Goal: Information Seeking & Learning: Learn about a topic

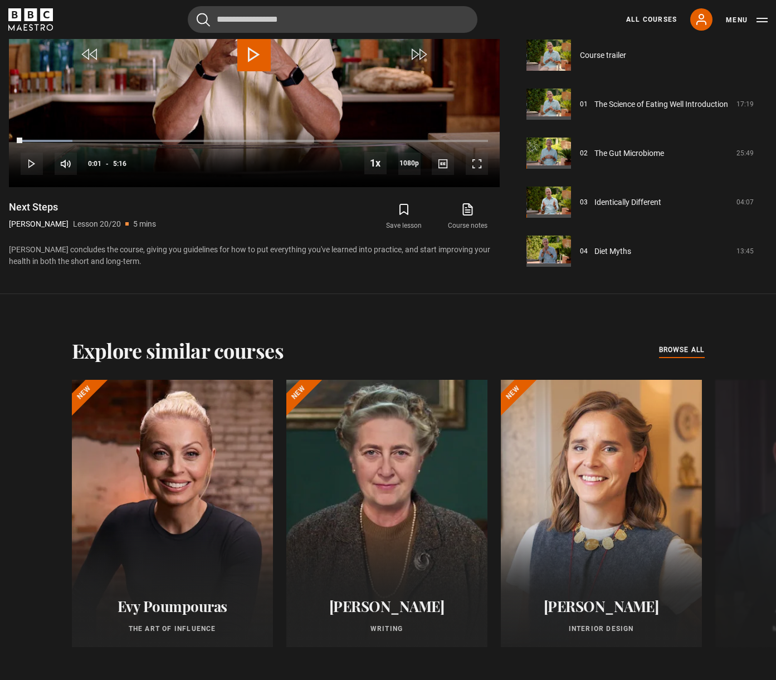
scroll to position [789, 0]
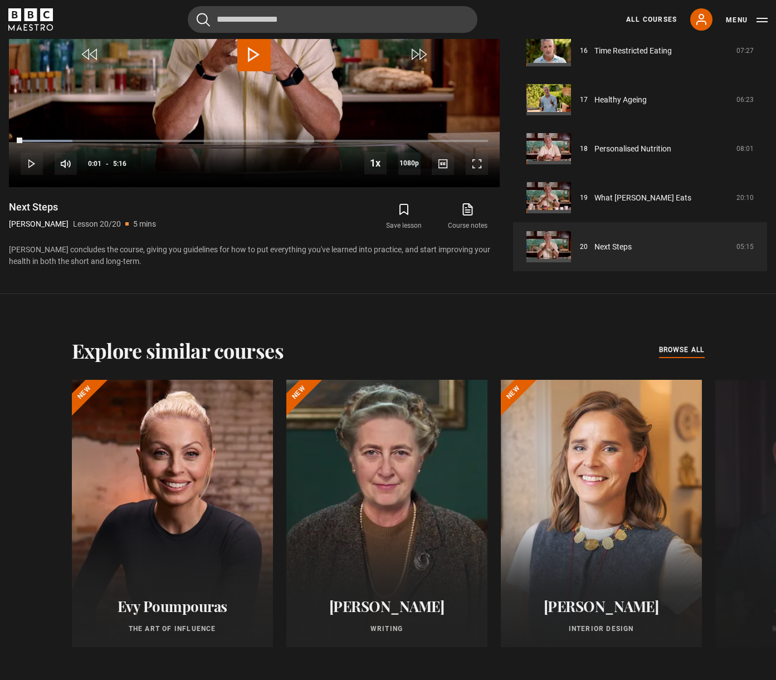
click at [751, 359] on div "Explore similar courses all browse all courses Evy Poumpouras The Art of Influe…" at bounding box center [388, 502] width 776 height 327
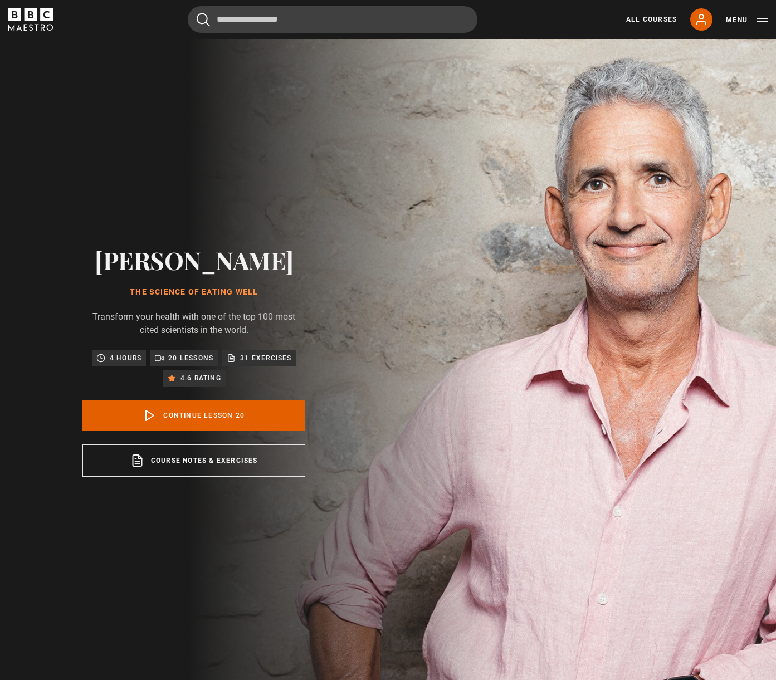
scroll to position [0, 0]
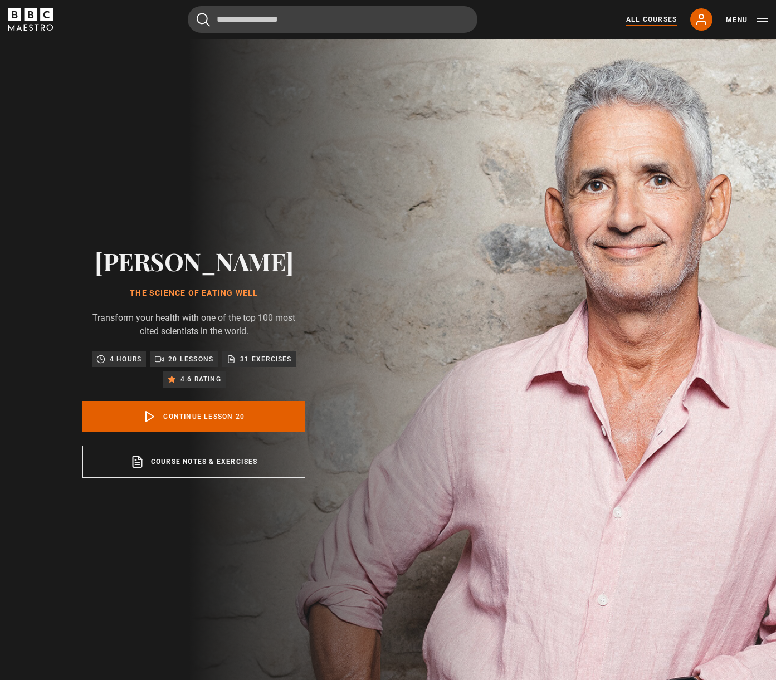
click at [650, 15] on link "All Courses" at bounding box center [651, 19] width 51 height 10
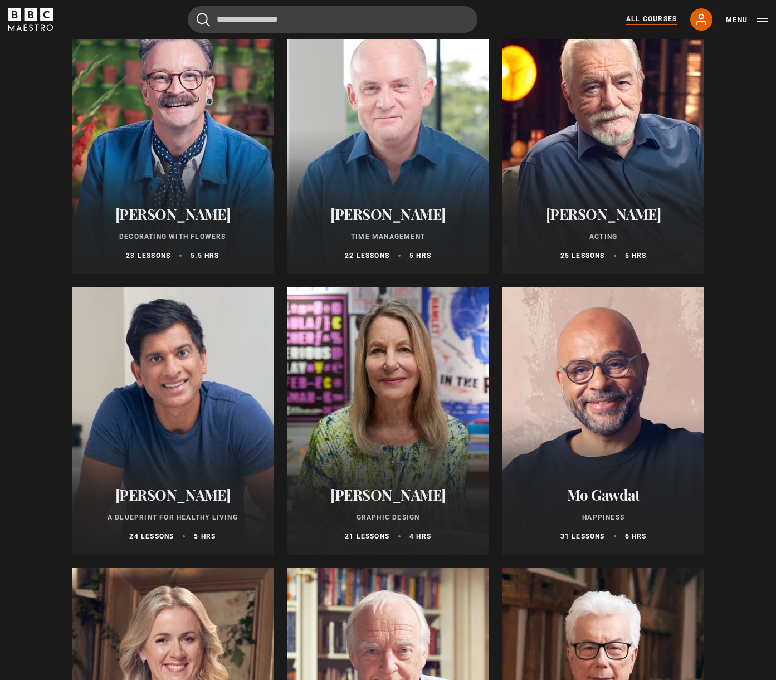
scroll to position [1471, 0]
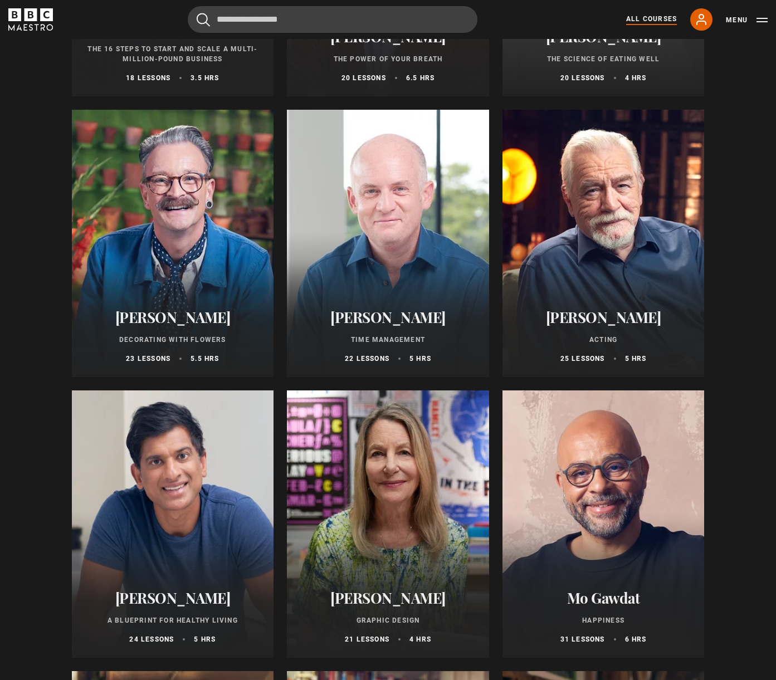
click at [563, 481] on div at bounding box center [604, 525] width 202 height 268
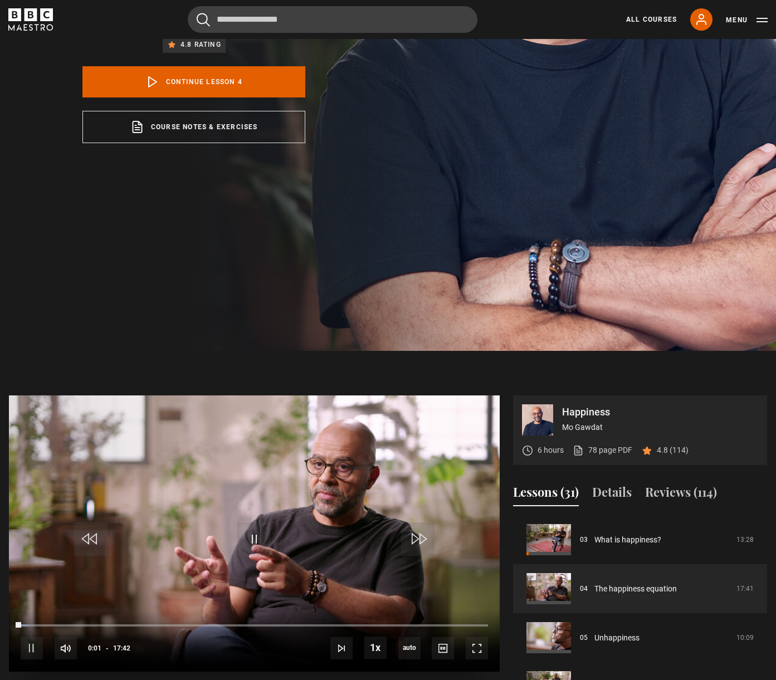
scroll to position [151, 0]
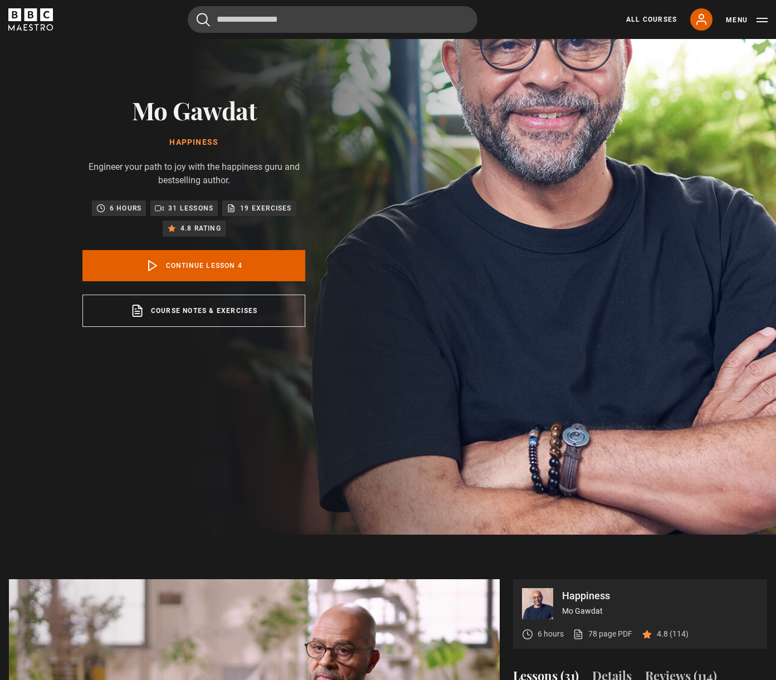
drag, startPoint x: 217, startPoint y: 140, endPoint x: 139, endPoint y: 110, distance: 84.1
click at [139, 110] on div "Mo Gawdat Happiness Engineer your path to joy with the happiness guru and bests…" at bounding box center [193, 211] width 223 height 231
copy div "Mo Gawdat Happiness"
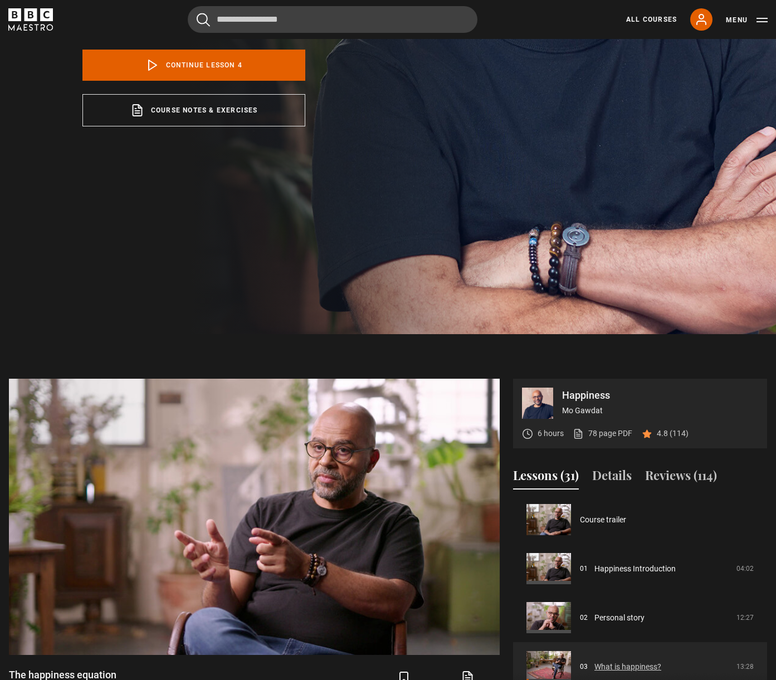
scroll to position [0, 0]
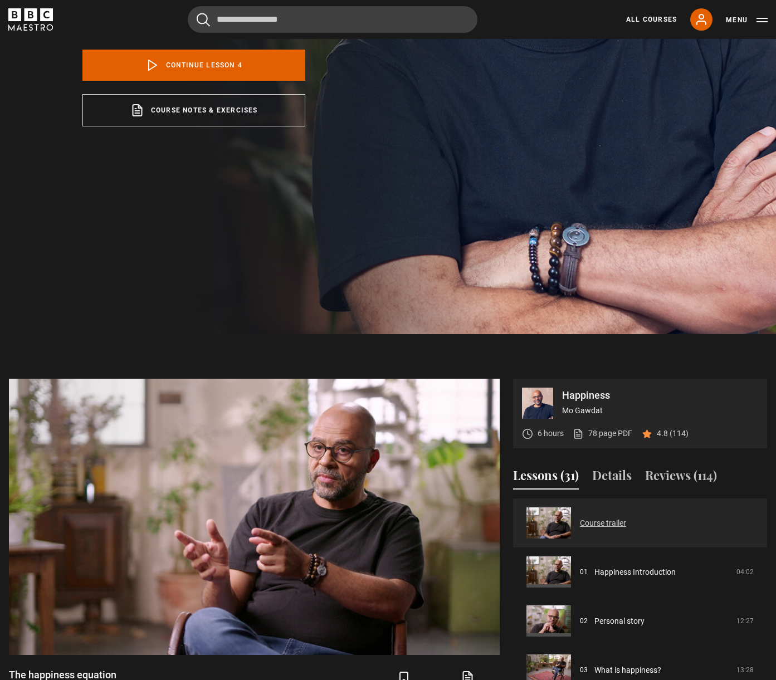
click at [613, 523] on link "Course trailer" at bounding box center [603, 524] width 46 height 12
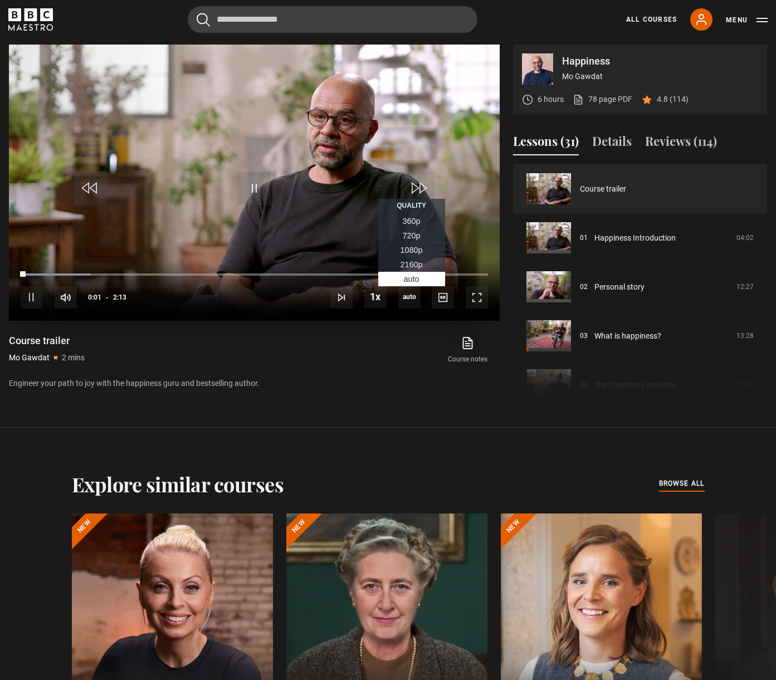
click at [417, 247] on span "1080p" at bounding box center [412, 250] width 22 height 9
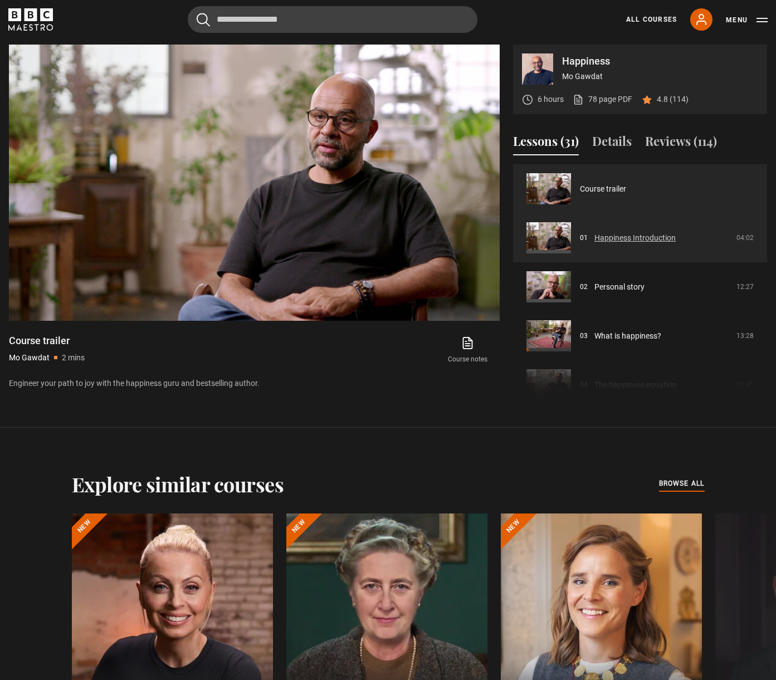
click at [640, 238] on link "Happiness Introduction" at bounding box center [635, 238] width 81 height 12
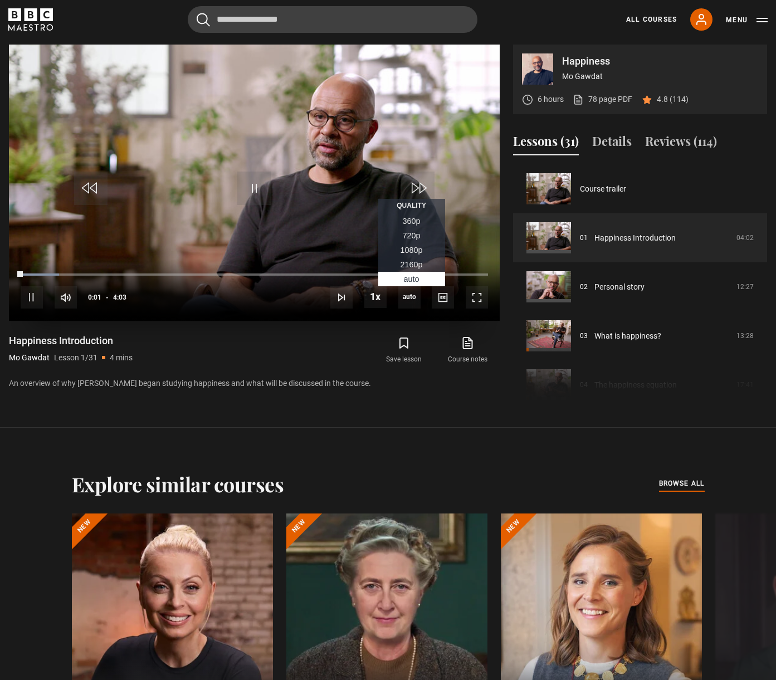
click at [412, 249] on span "1080p" at bounding box center [412, 250] width 22 height 9
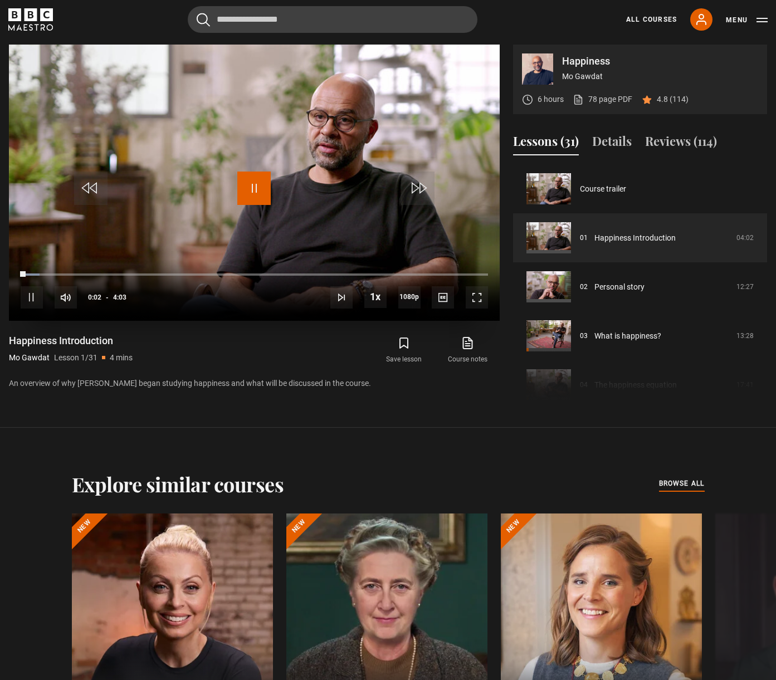
click at [249, 191] on span "Video Player" at bounding box center [253, 188] width 33 height 33
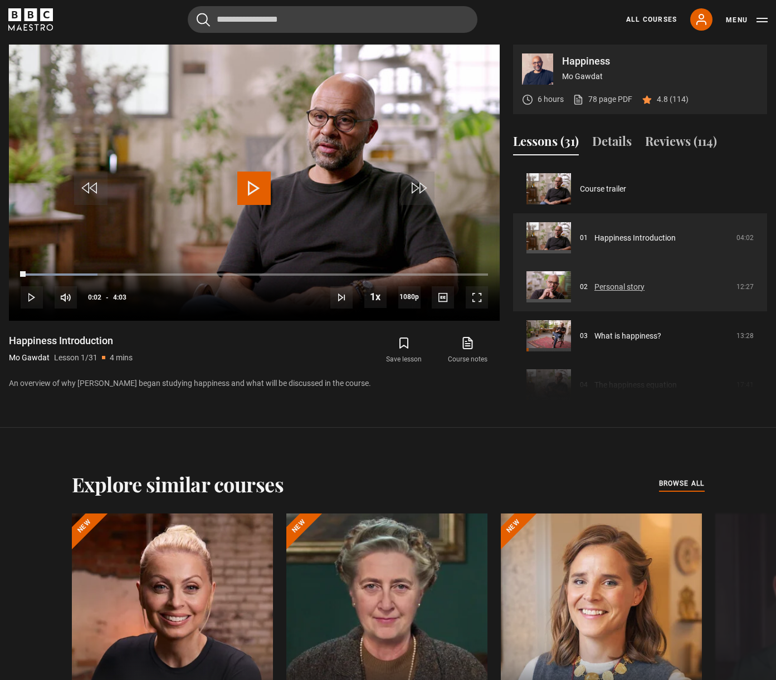
click at [623, 289] on link "Personal story" at bounding box center [620, 287] width 50 height 12
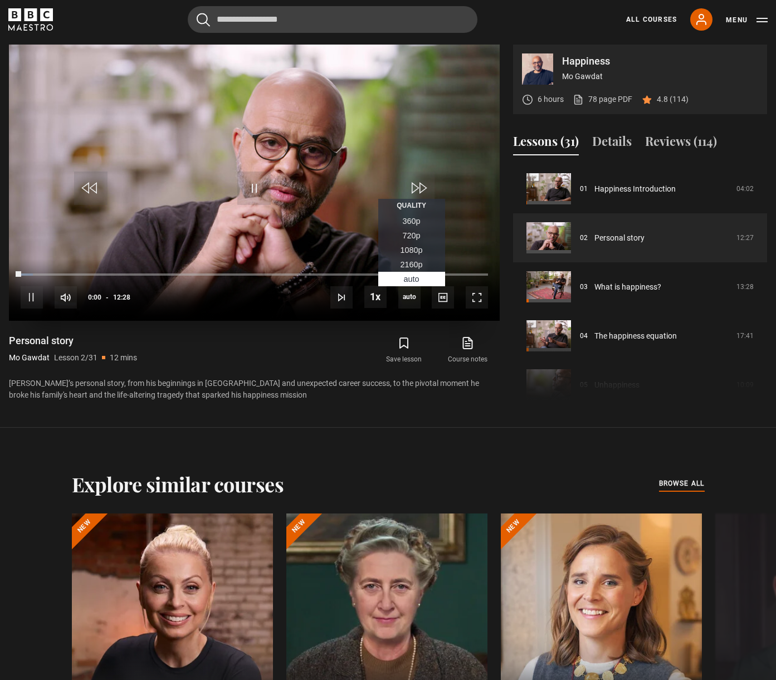
click at [407, 252] on span "1080p" at bounding box center [412, 250] width 22 height 9
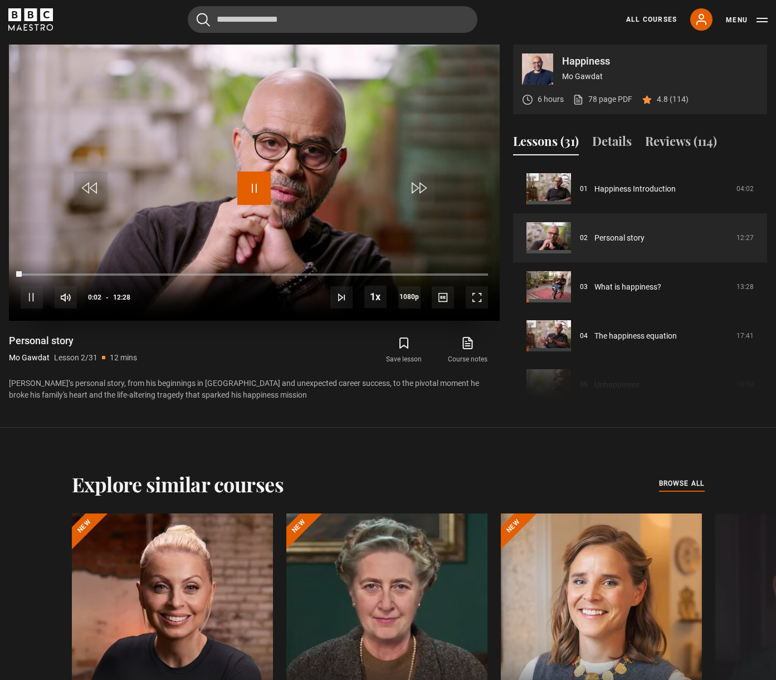
click at [259, 186] on span "Video Player" at bounding box center [253, 188] width 33 height 33
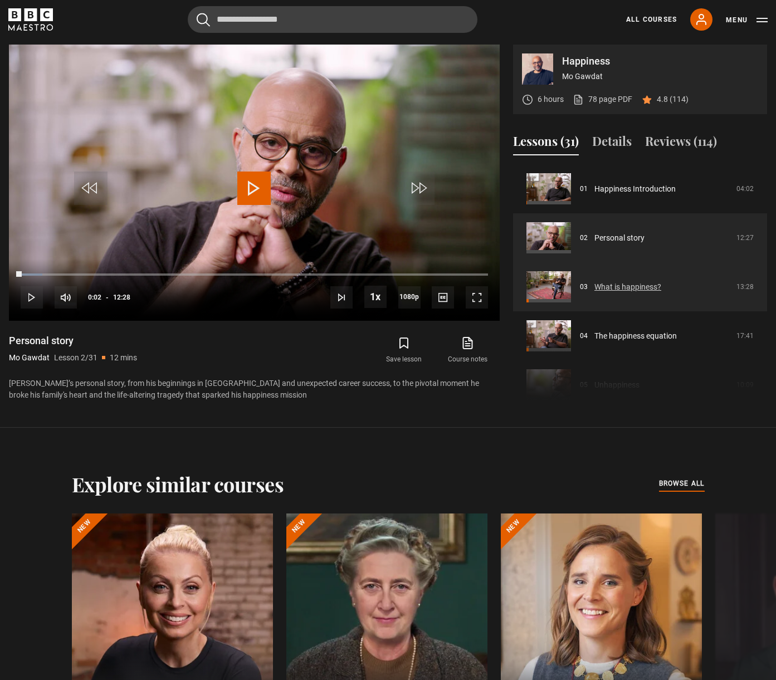
click at [597, 290] on link "What is happiness?" at bounding box center [628, 287] width 67 height 12
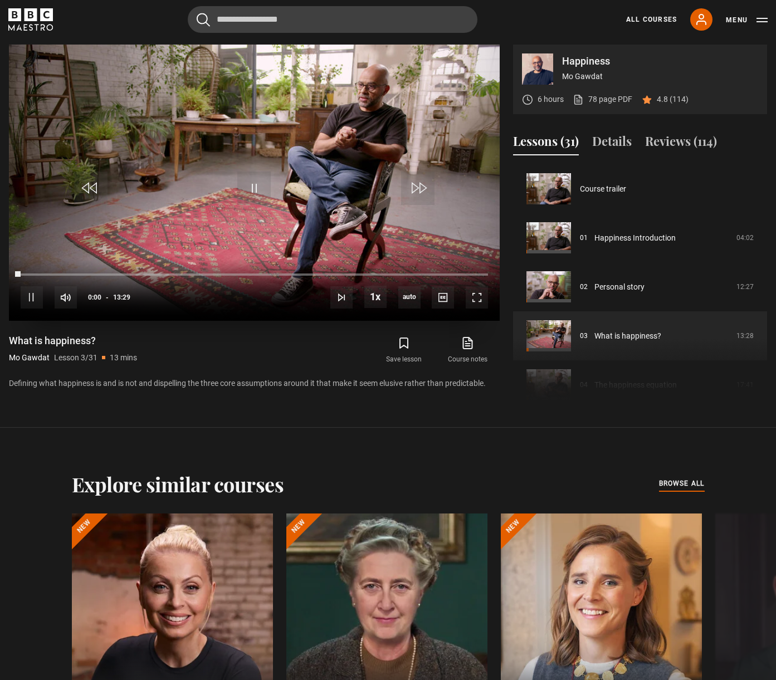
scroll to position [98, 0]
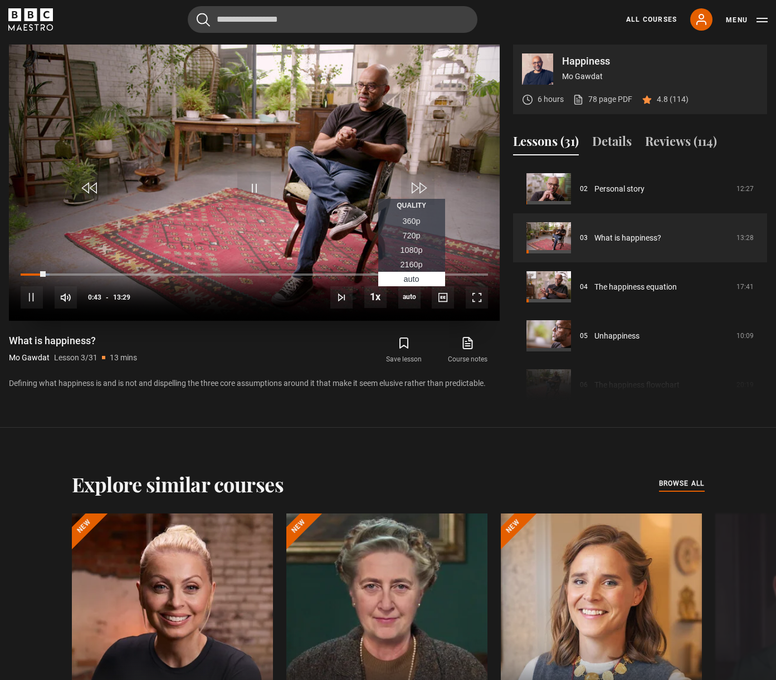
click at [415, 252] on span "1080p" at bounding box center [412, 250] width 22 height 9
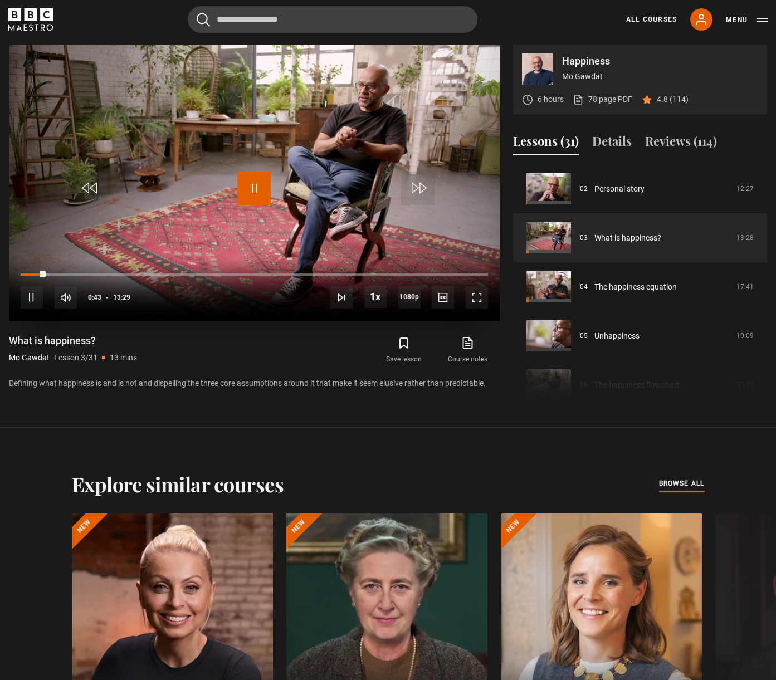
click at [255, 191] on span "Video Player" at bounding box center [253, 188] width 33 height 33
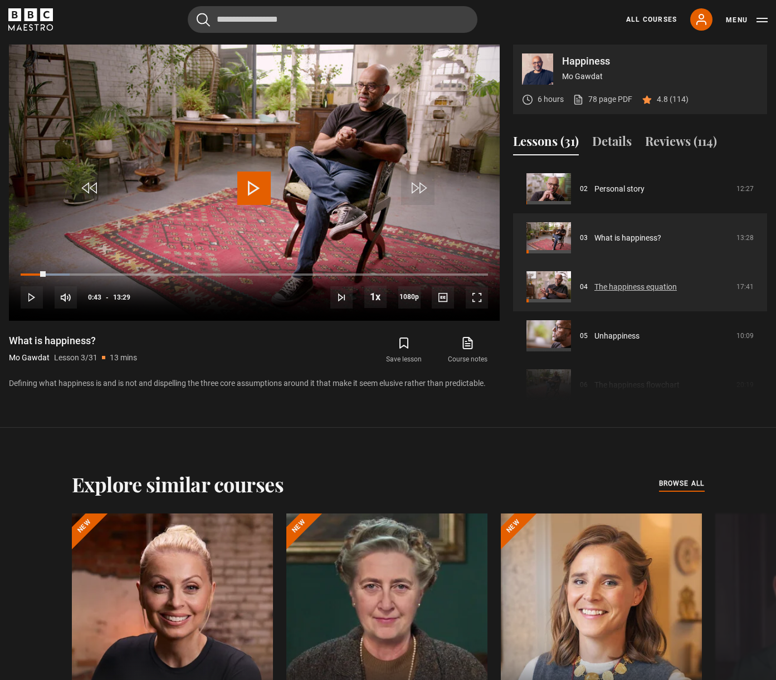
click at [650, 286] on link "The happiness equation" at bounding box center [636, 287] width 82 height 12
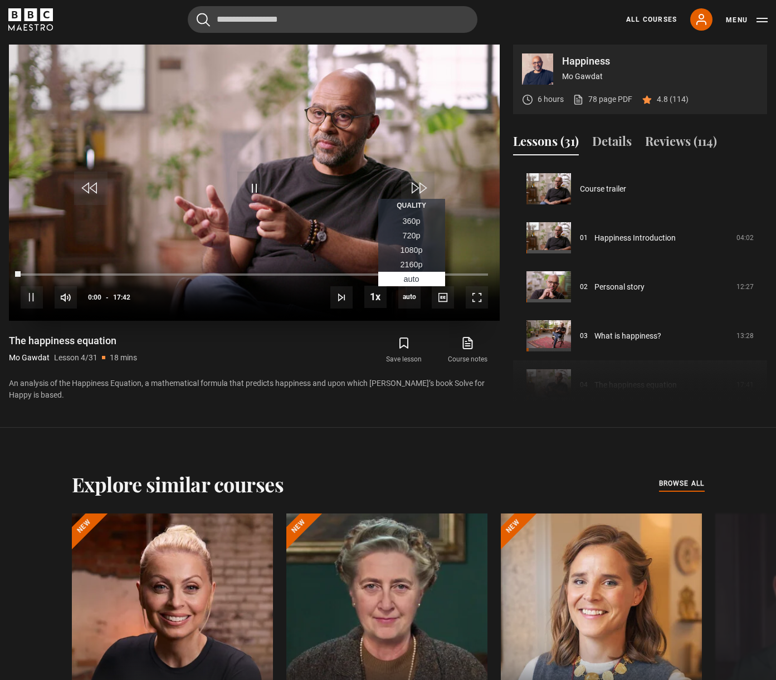
scroll to position [147, 0]
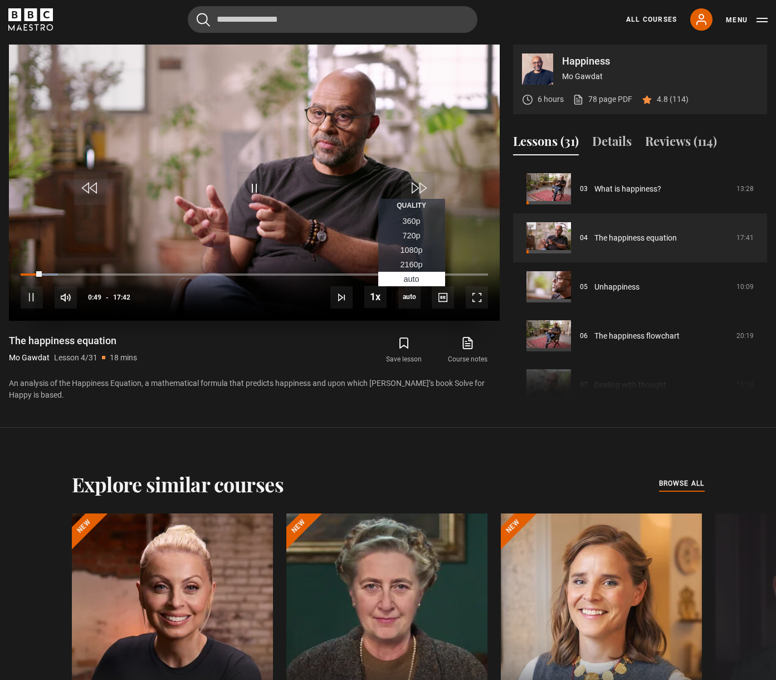
click at [414, 252] on span "1080p" at bounding box center [412, 250] width 22 height 9
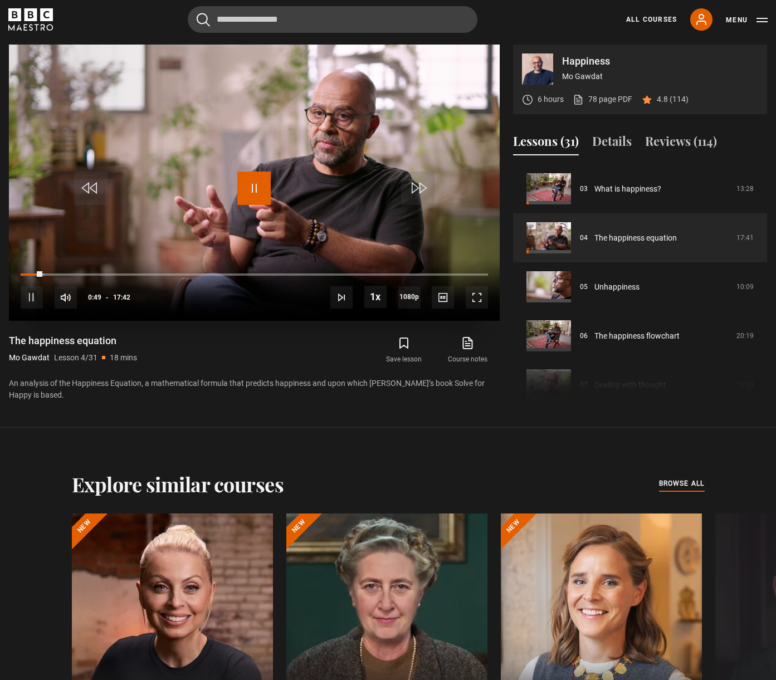
click at [259, 189] on span "Video Player" at bounding box center [253, 188] width 33 height 33
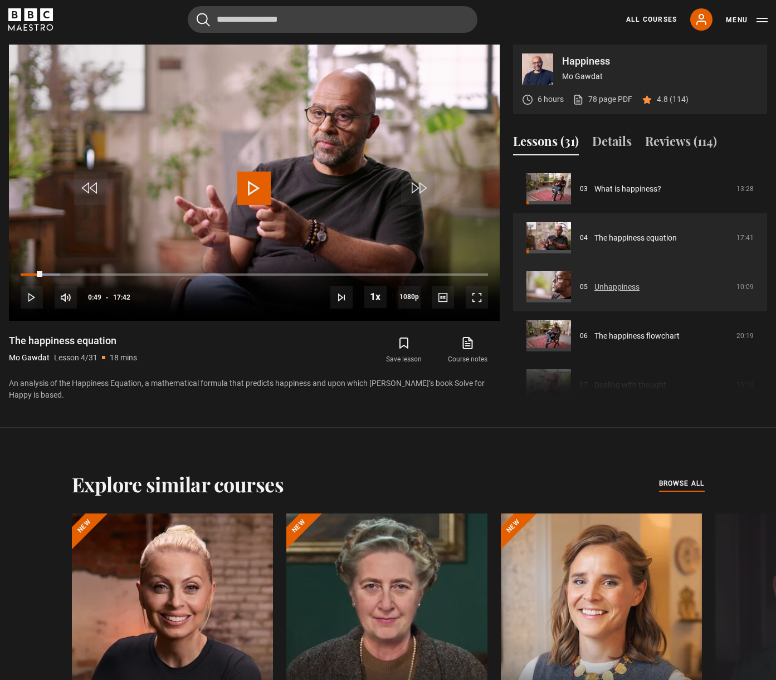
click at [599, 288] on link "Unhappiness" at bounding box center [617, 287] width 45 height 12
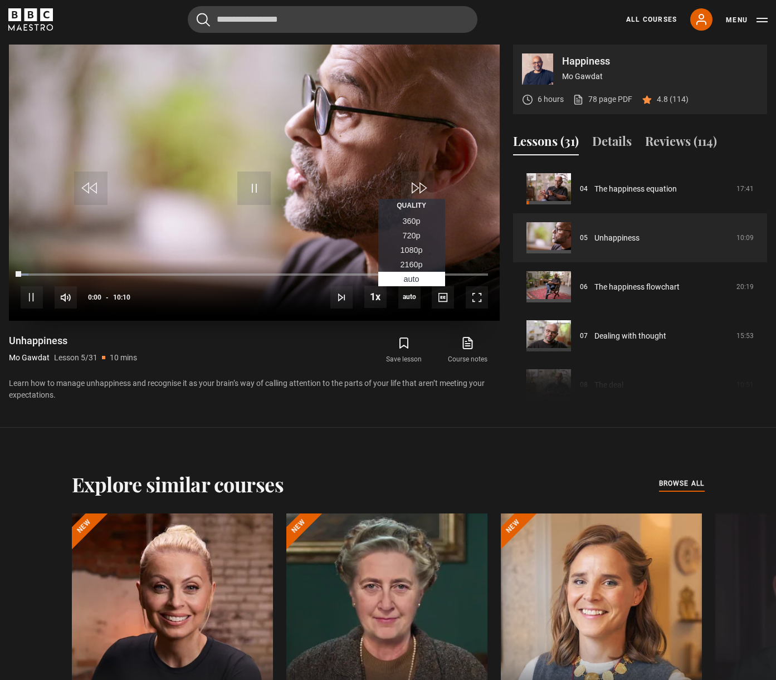
click at [409, 248] on span "1080p" at bounding box center [412, 250] width 22 height 9
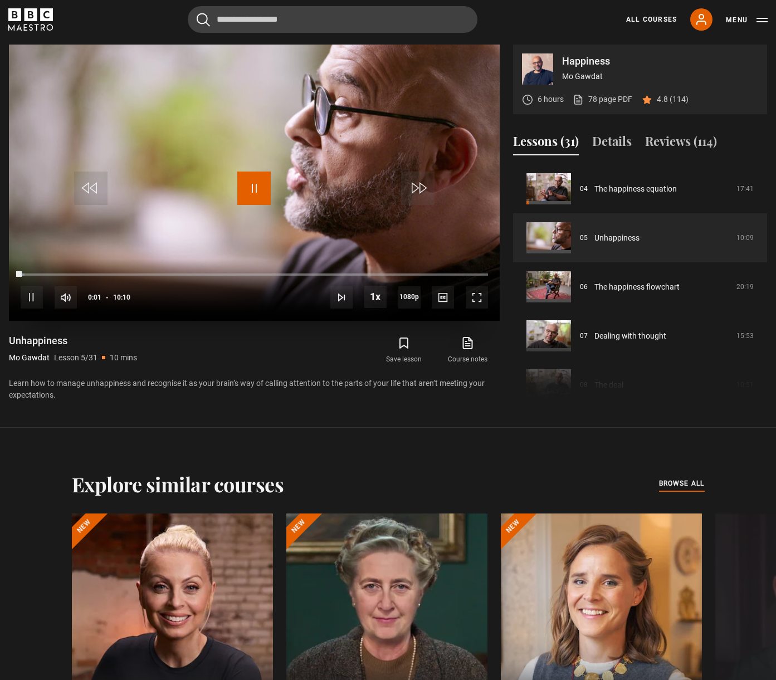
click at [242, 194] on span "Video Player" at bounding box center [253, 188] width 33 height 33
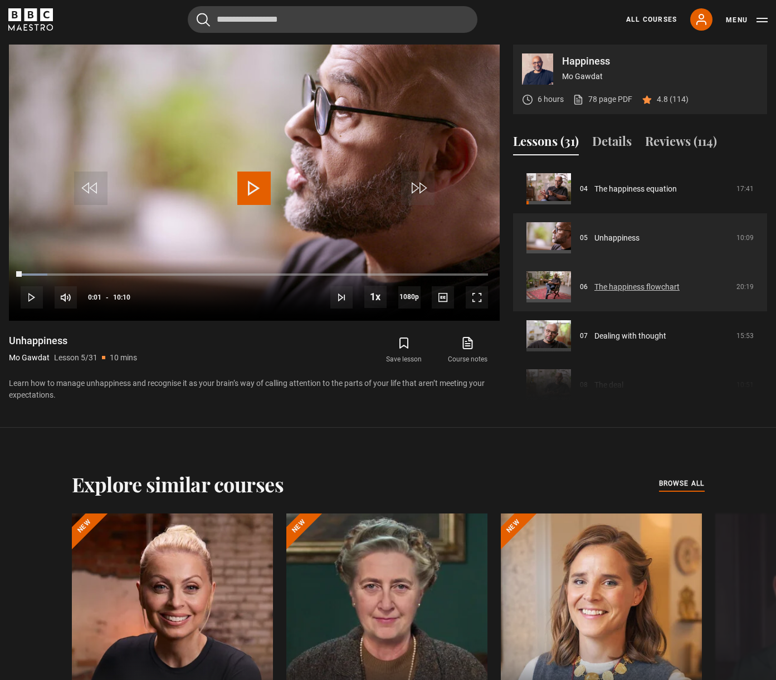
click at [616, 285] on link "The happiness flowchart" at bounding box center [637, 287] width 85 height 12
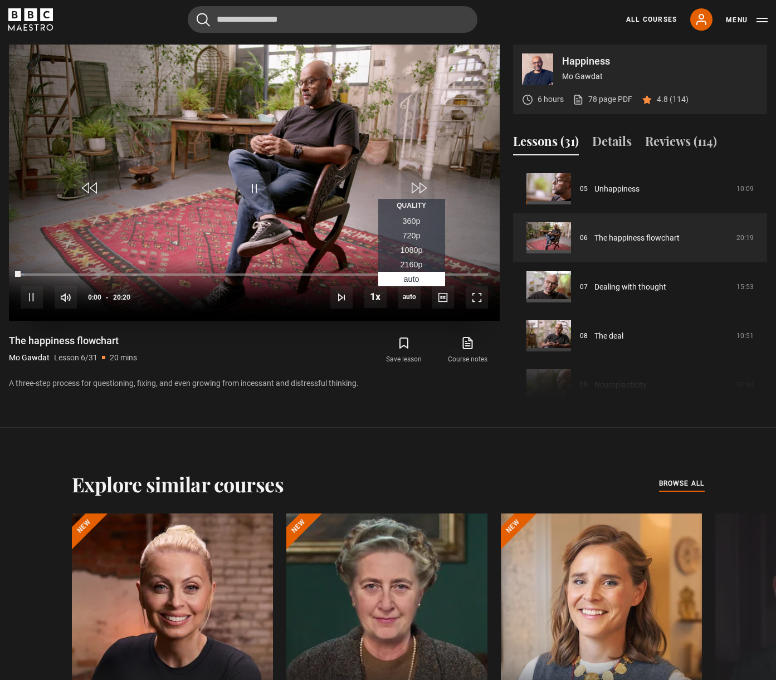
click at [401, 246] on span "1080p" at bounding box center [412, 250] width 22 height 9
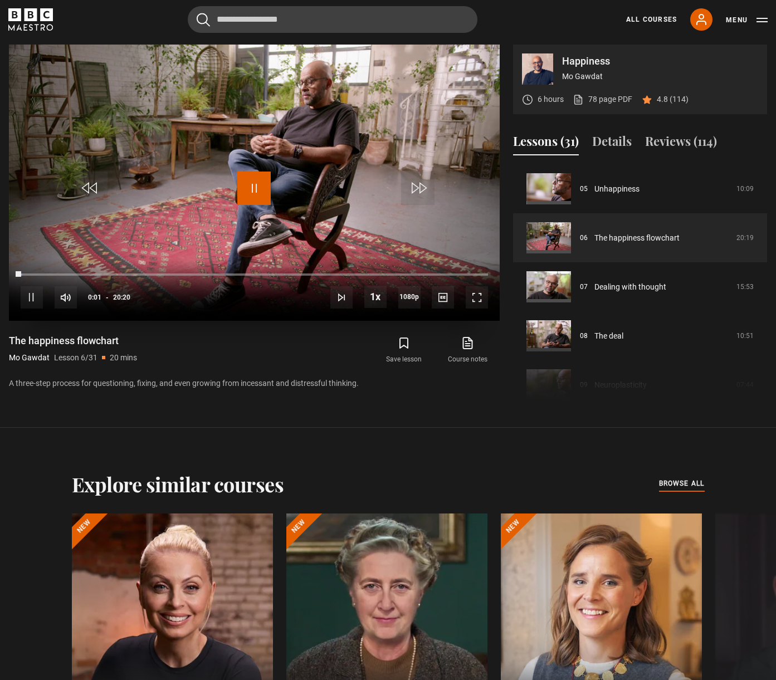
click at [256, 187] on span "Video Player" at bounding box center [253, 188] width 33 height 33
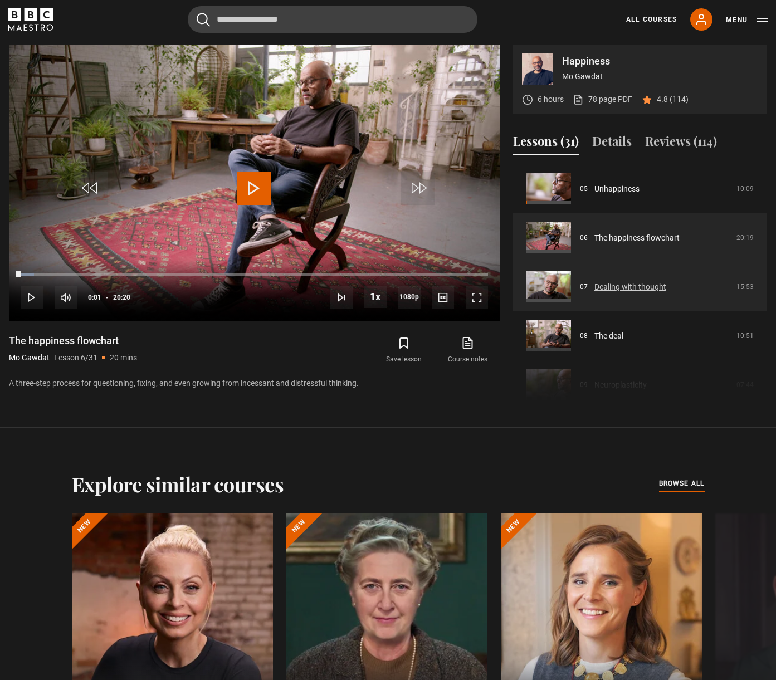
click at [612, 290] on link "Dealing with thought" at bounding box center [631, 287] width 72 height 12
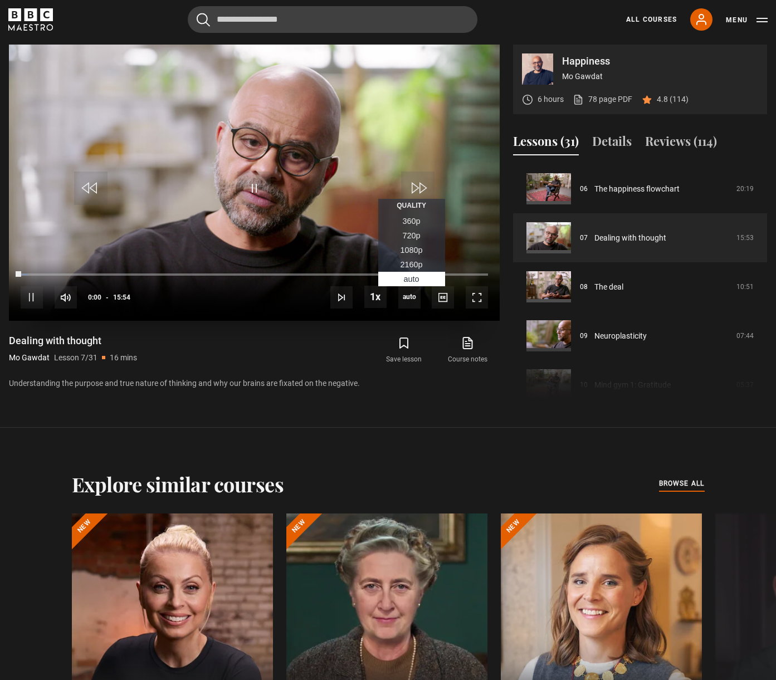
click at [409, 252] on span "1080p" at bounding box center [412, 250] width 22 height 9
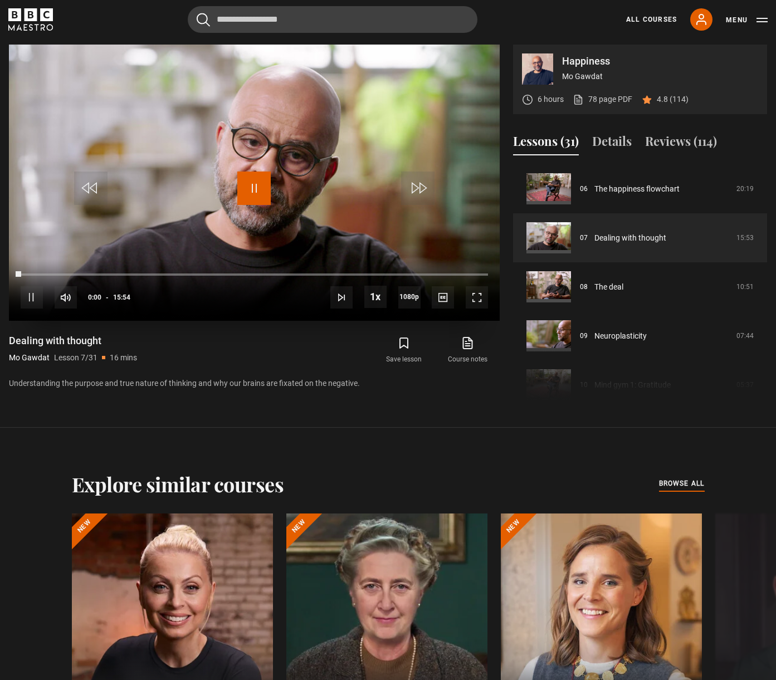
click at [251, 189] on span "Video Player" at bounding box center [253, 188] width 33 height 33
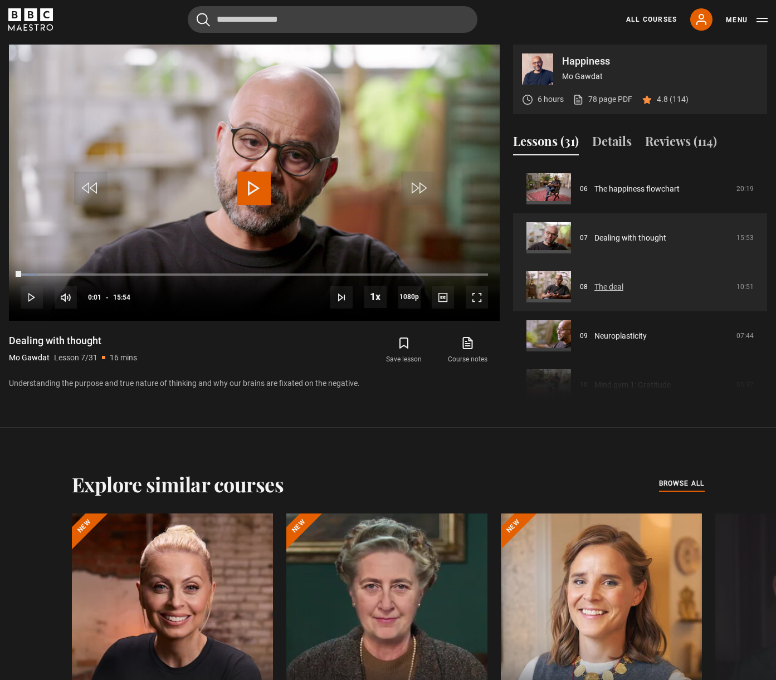
click at [595, 286] on link "The deal" at bounding box center [609, 287] width 29 height 12
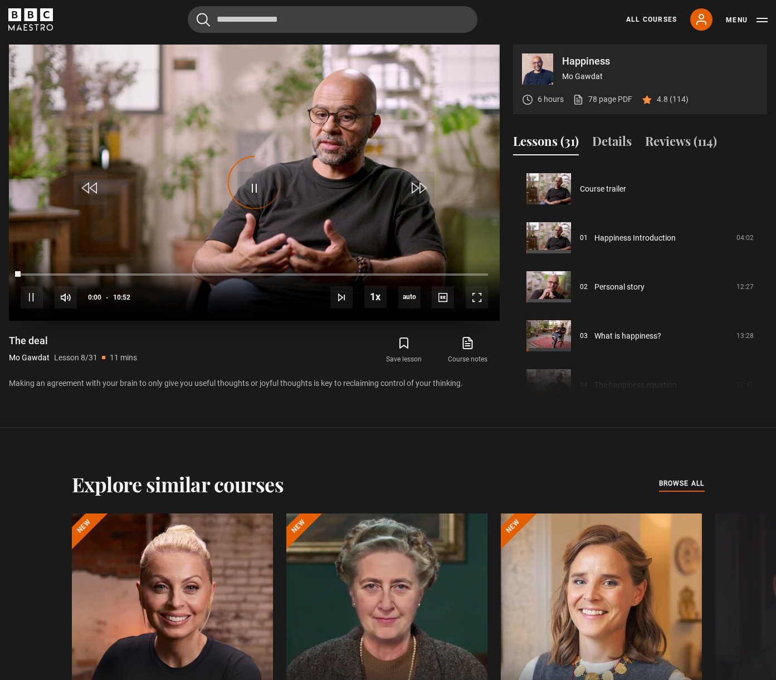
scroll to position [343, 0]
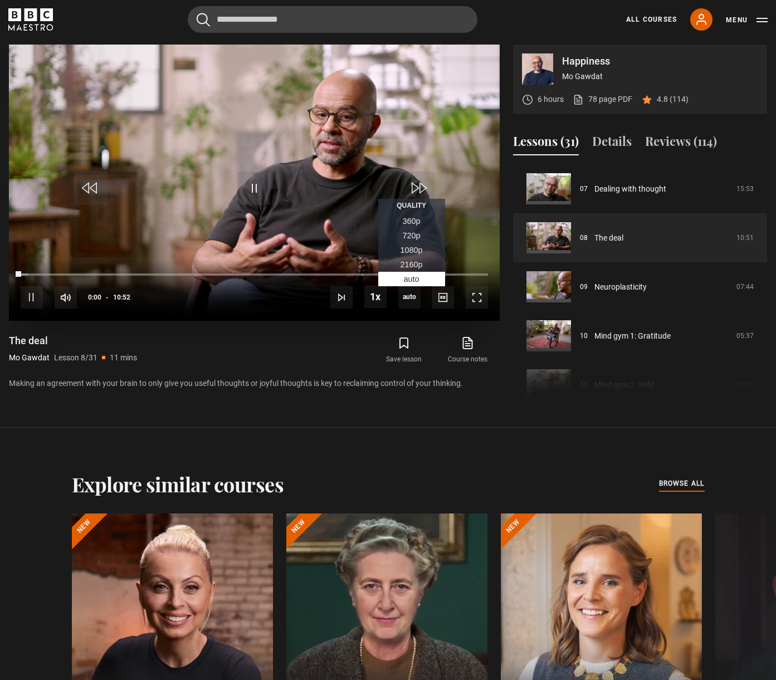
click at [403, 252] on span "1080p" at bounding box center [412, 250] width 22 height 9
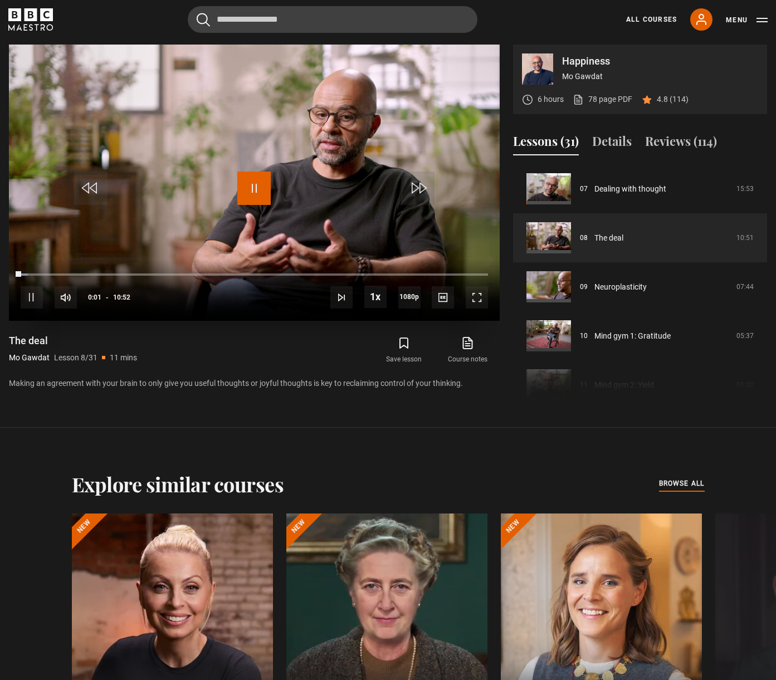
click at [265, 190] on span "Video Player" at bounding box center [253, 188] width 33 height 33
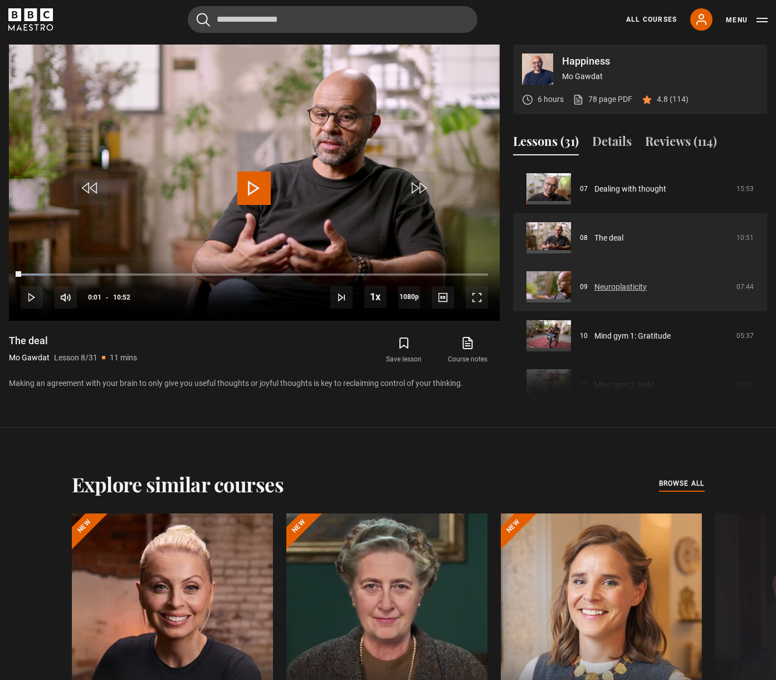
click at [618, 291] on link "Neuroplasticity" at bounding box center [621, 287] width 52 height 12
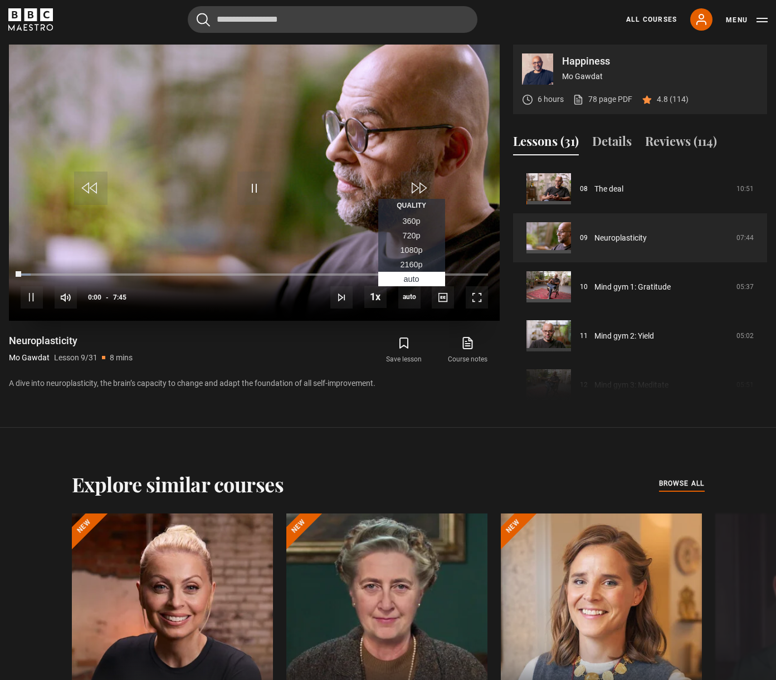
click at [413, 251] on span "1080p" at bounding box center [412, 250] width 22 height 9
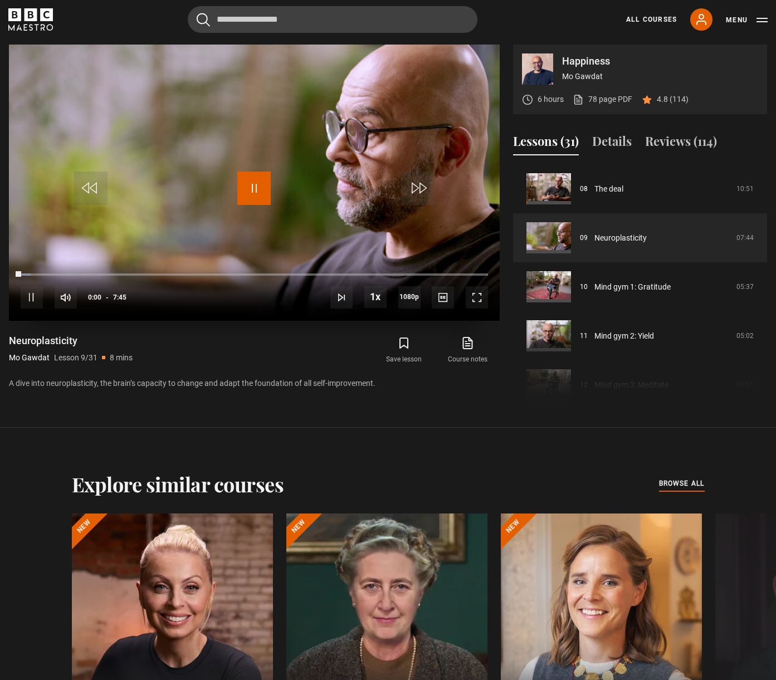
click at [242, 192] on span "Video Player" at bounding box center [253, 188] width 33 height 33
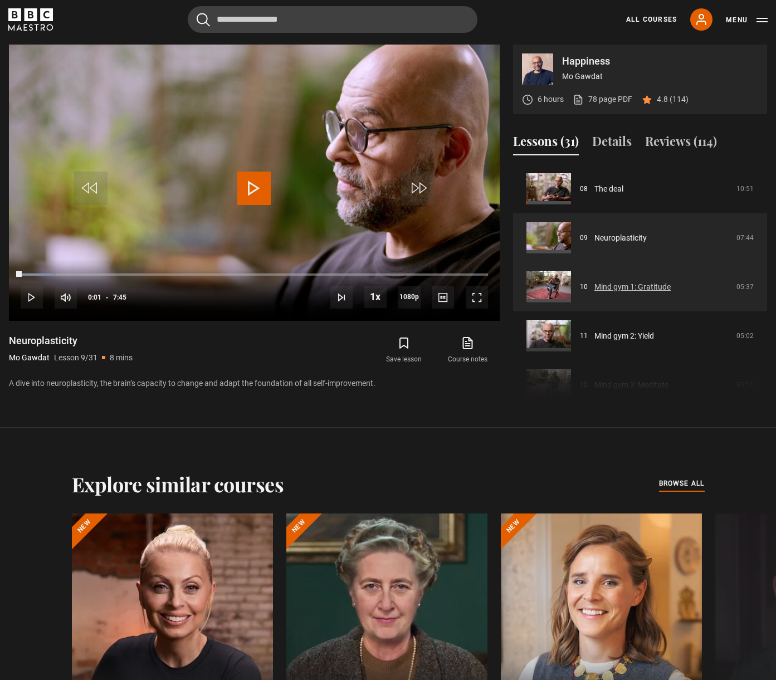
click at [644, 289] on link "Mind gym 1: Gratitude" at bounding box center [633, 287] width 76 height 12
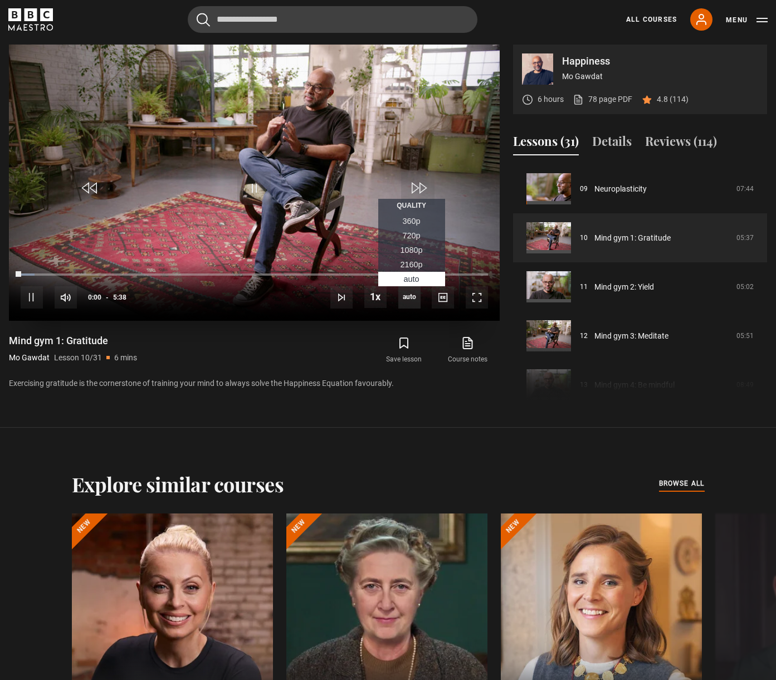
click at [409, 295] on span "auto" at bounding box center [409, 297] width 22 height 22
click at [416, 251] on span "1080p" at bounding box center [412, 250] width 22 height 9
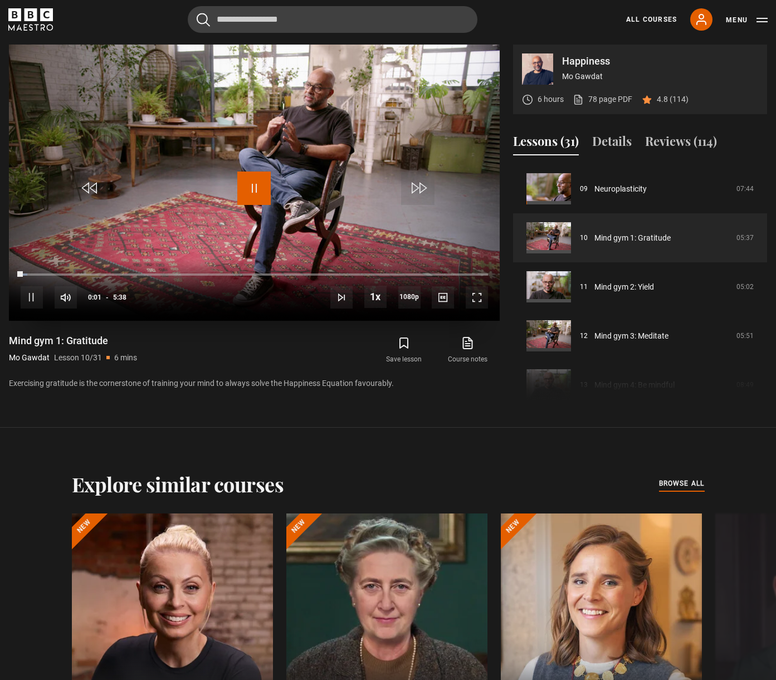
click at [257, 184] on span "Video Player" at bounding box center [253, 188] width 33 height 33
